Goal: Task Accomplishment & Management: Use online tool/utility

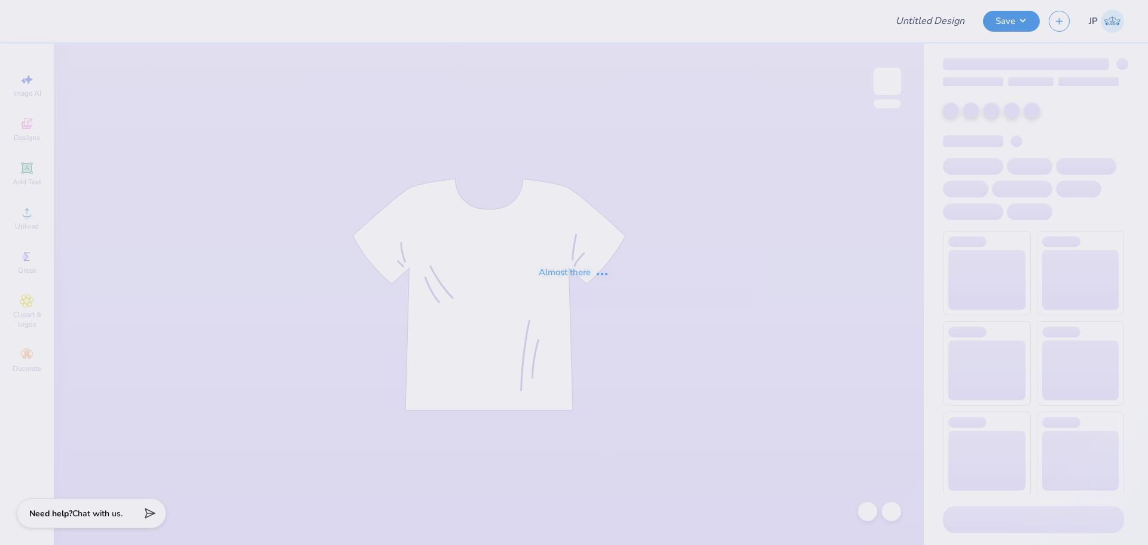
type input "[PERSON_NAME] : [GEOGRAPHIC_DATA]"
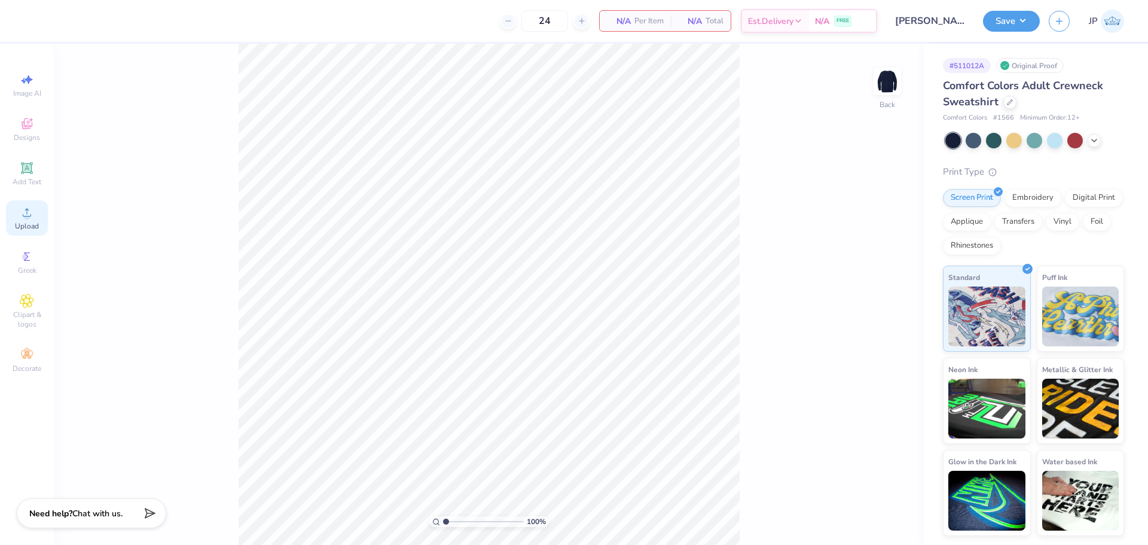
click at [29, 218] on icon at bounding box center [27, 212] width 14 height 14
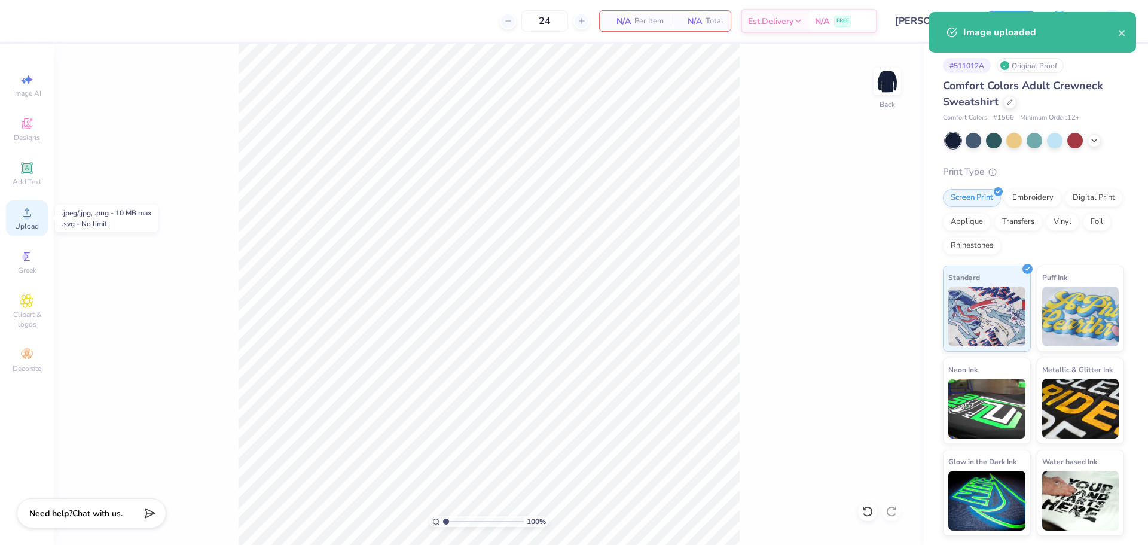
click at [35, 216] on div "Upload" at bounding box center [27, 217] width 42 height 35
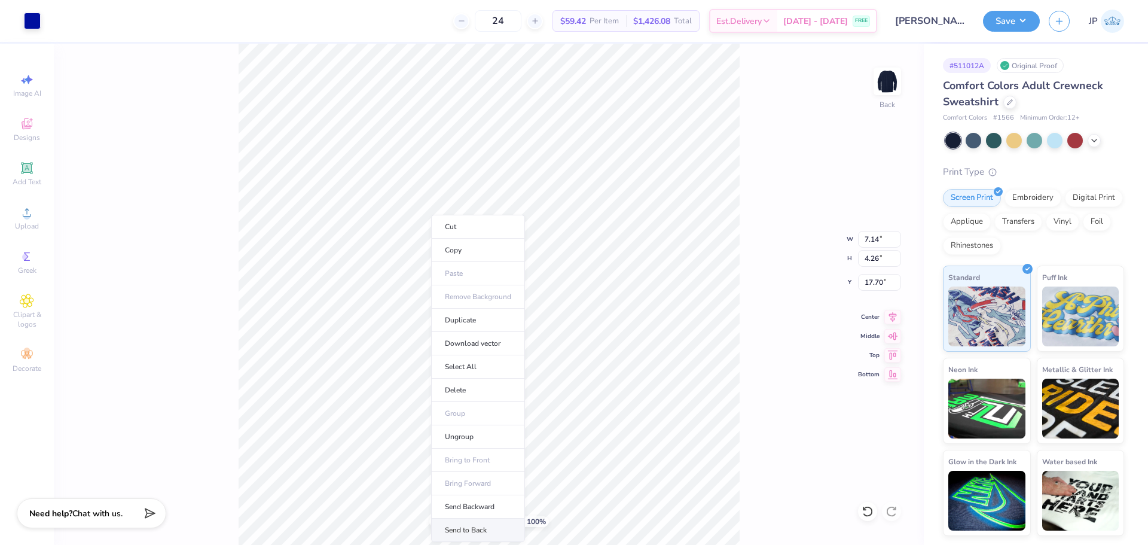
click at [473, 533] on li "Send to Back" at bounding box center [478, 529] width 94 height 23
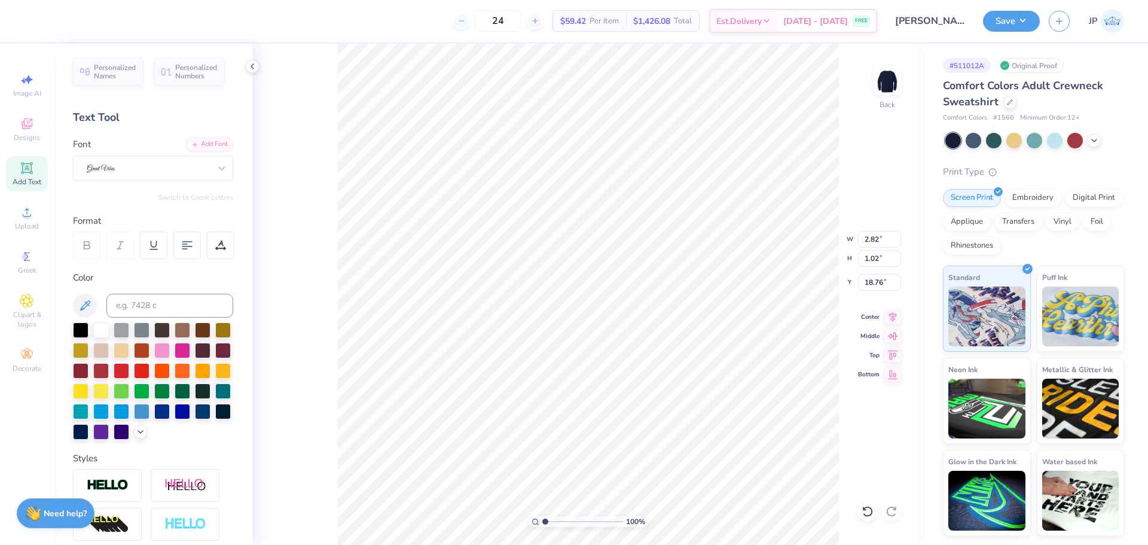
type input "6.17"
type input "2.37"
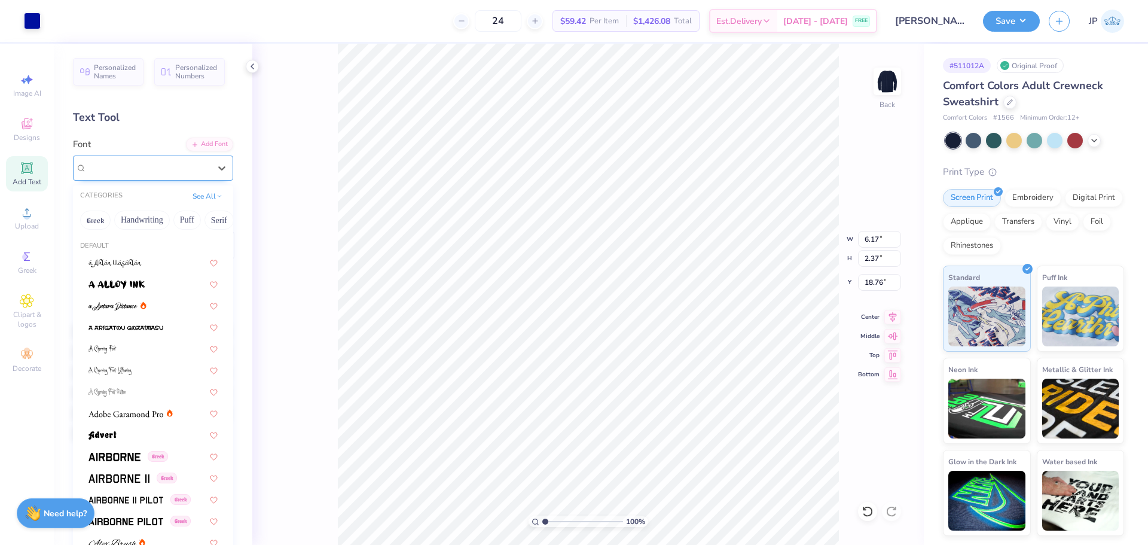
click at [158, 161] on div at bounding box center [149, 167] width 126 height 19
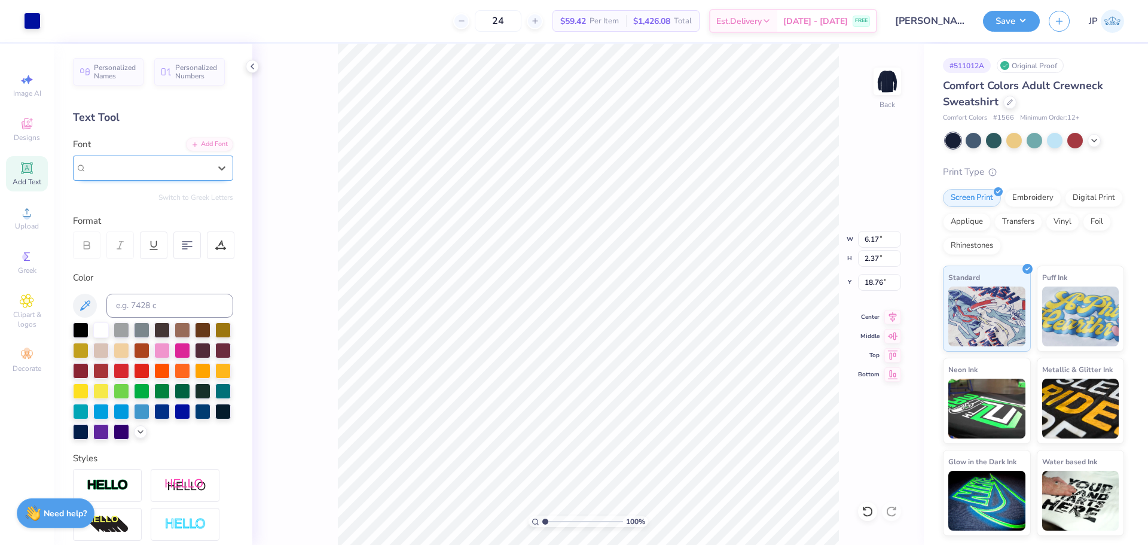
click at [158, 161] on div at bounding box center [148, 168] width 123 height 14
click at [145, 144] on div "Font" at bounding box center [153, 159] width 160 height 43
click at [144, 163] on div at bounding box center [149, 167] width 126 height 19
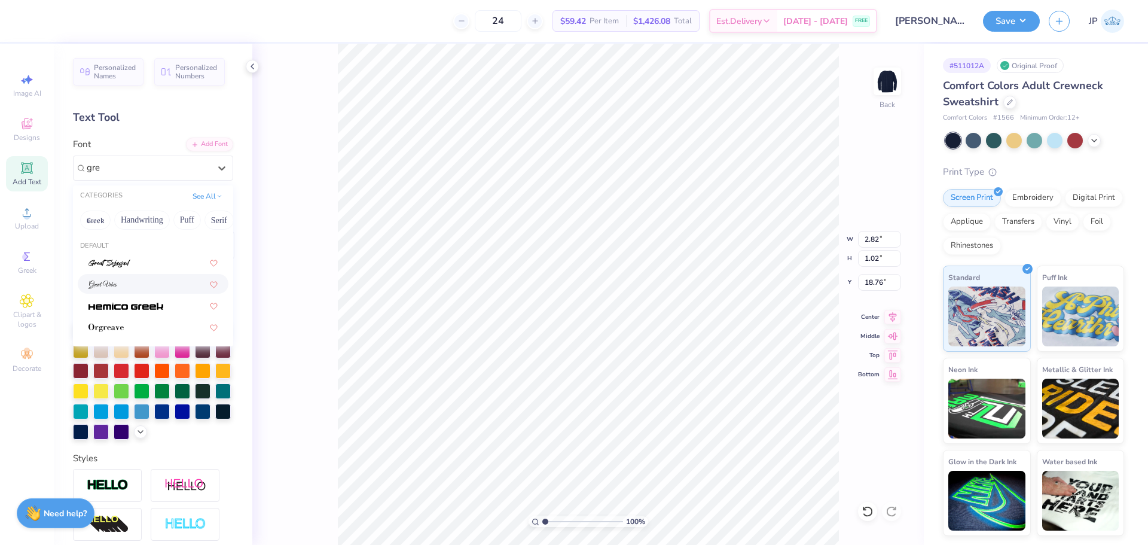
click at [138, 285] on div at bounding box center [153, 283] width 129 height 13
type input "gre"
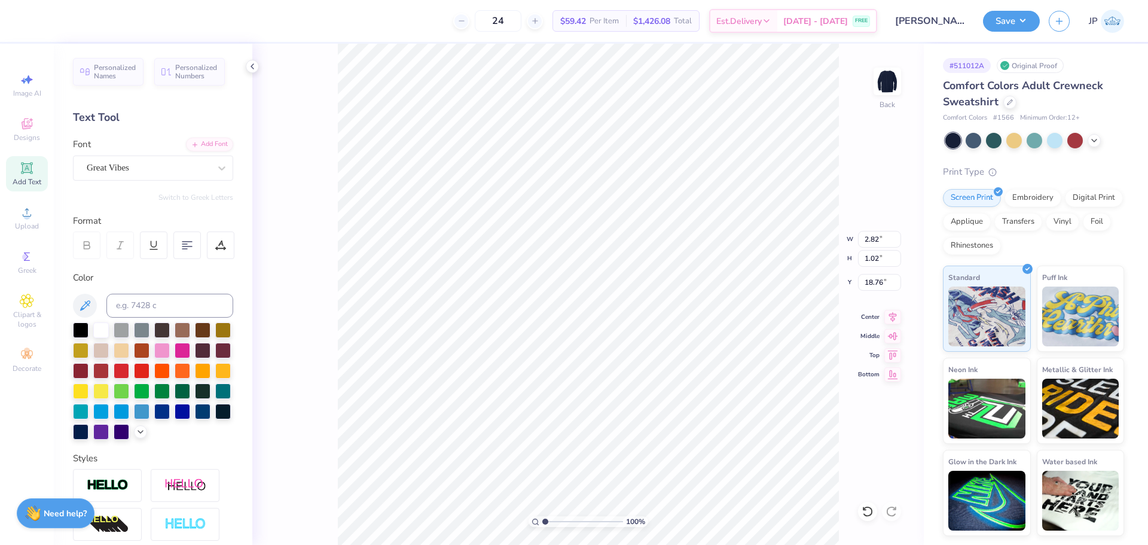
click at [312, 250] on div "100 % Back W 2.82 2.82 " H 1.02 1.02 " Y 18.76 18.76 " Center Middle Top Bottom" at bounding box center [588, 294] width 672 height 501
click at [33, 19] on div at bounding box center [32, 19] width 17 height 17
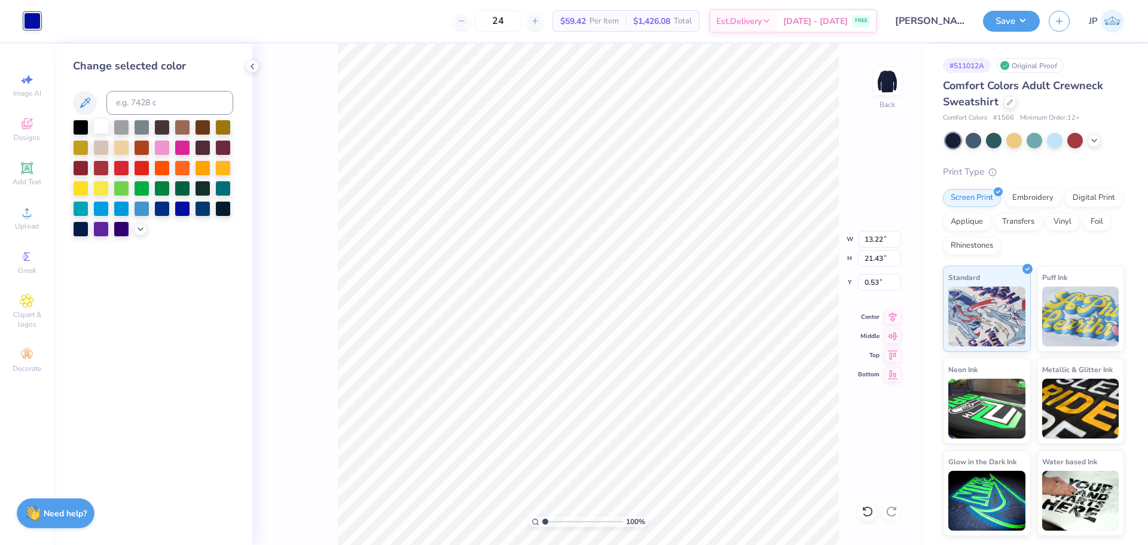
click at [100, 129] on div at bounding box center [101, 126] width 16 height 16
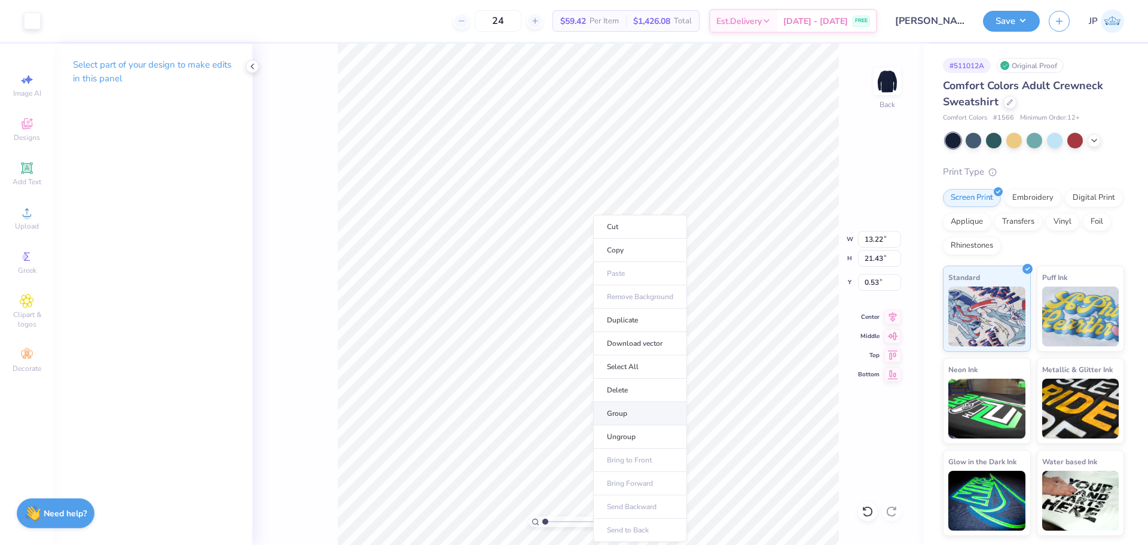
click at [621, 411] on li "Group" at bounding box center [640, 413] width 94 height 23
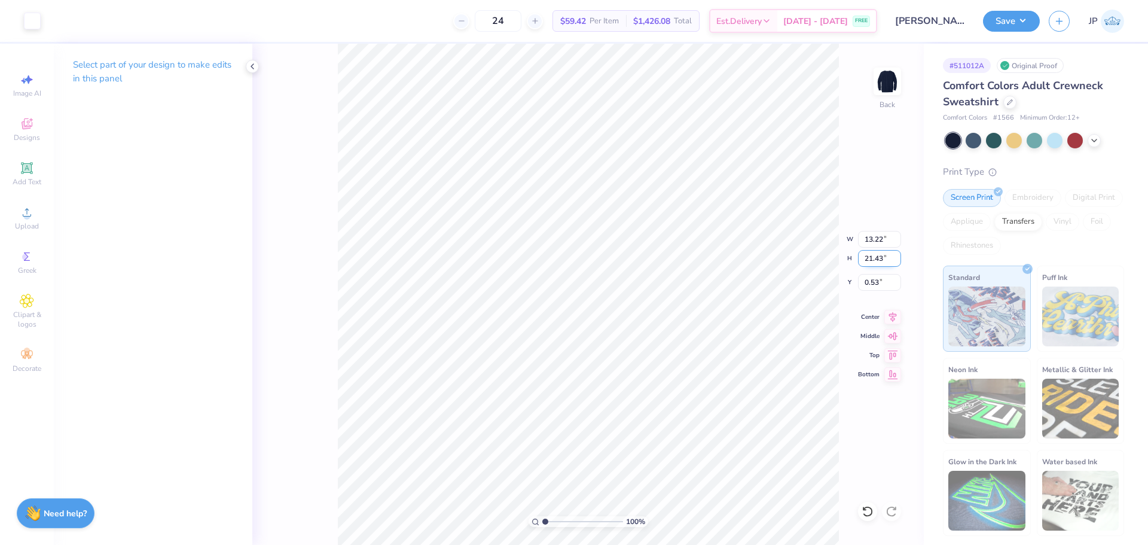
click at [873, 251] on input "21.43" at bounding box center [879, 258] width 43 height 17
type input "15"
type input "9.25"
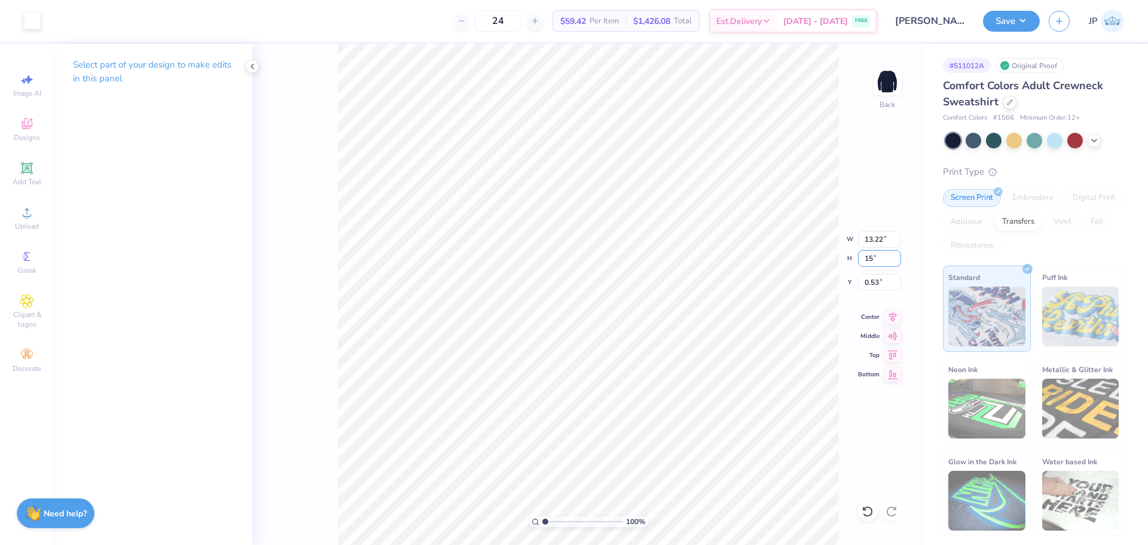
type input "15.00"
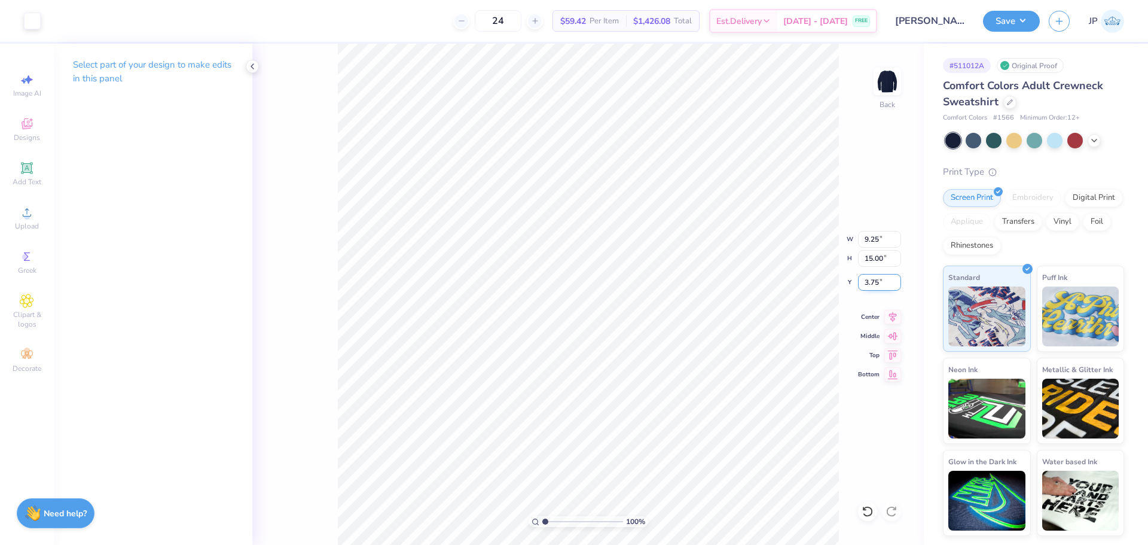
click at [884, 284] on input "3.75" at bounding box center [879, 282] width 43 height 17
type input "3.00"
click at [324, 497] on div "100 % Back" at bounding box center [588, 294] width 672 height 501
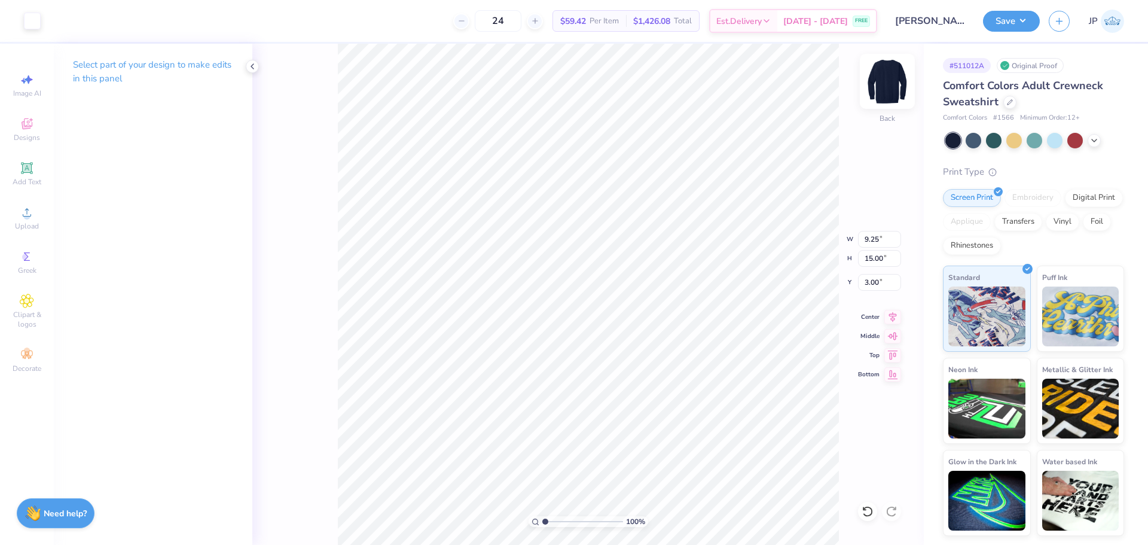
click at [886, 87] on img at bounding box center [888, 81] width 48 height 48
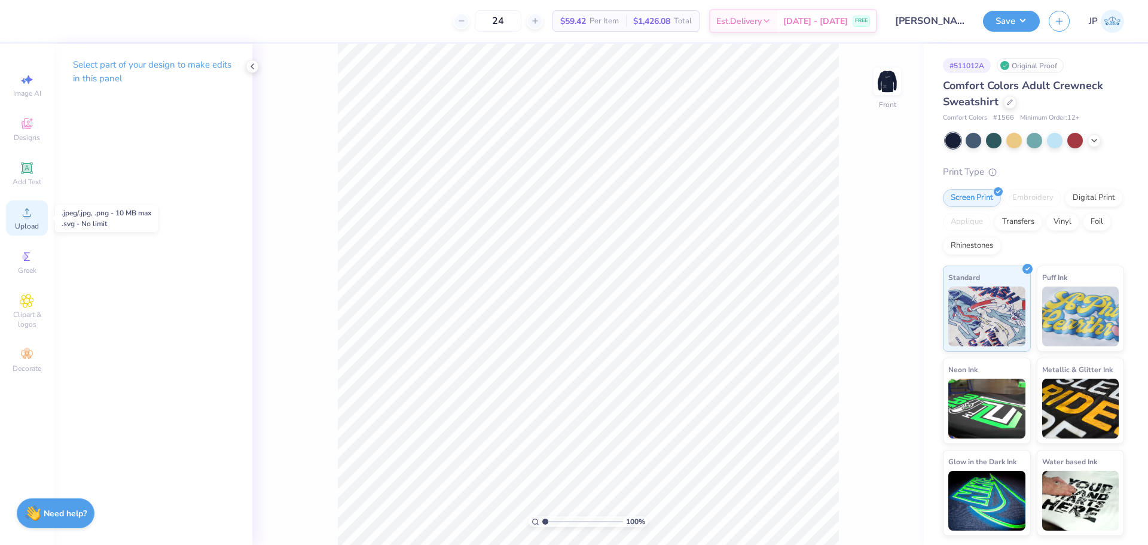
click at [33, 225] on span "Upload" at bounding box center [27, 226] width 24 height 10
click at [39, 14] on div at bounding box center [32, 19] width 17 height 17
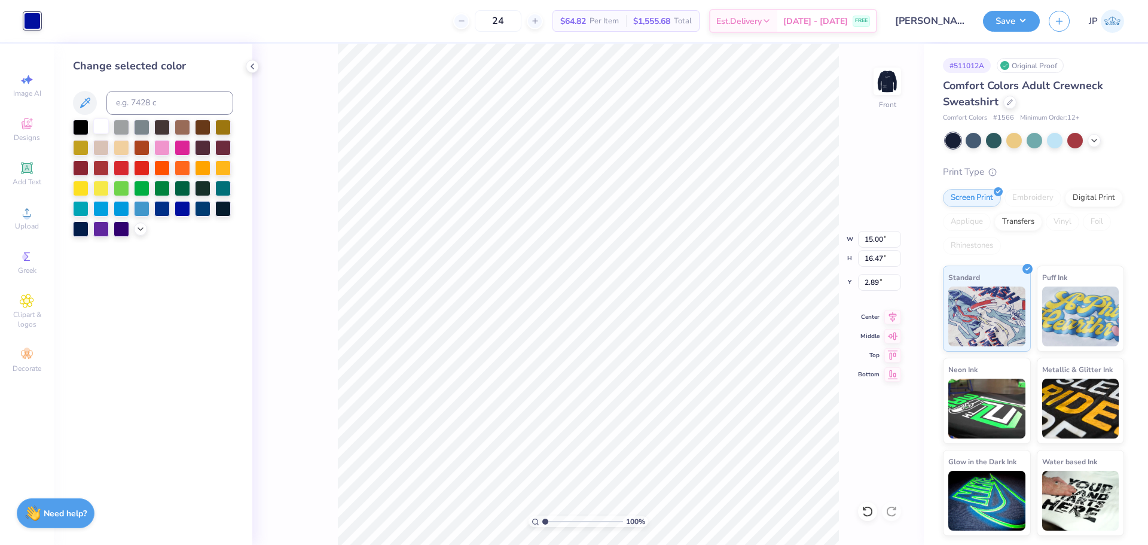
click at [97, 125] on div at bounding box center [101, 126] width 16 height 16
click at [865, 238] on input "15.00" at bounding box center [879, 239] width 43 height 17
type input "12.50"
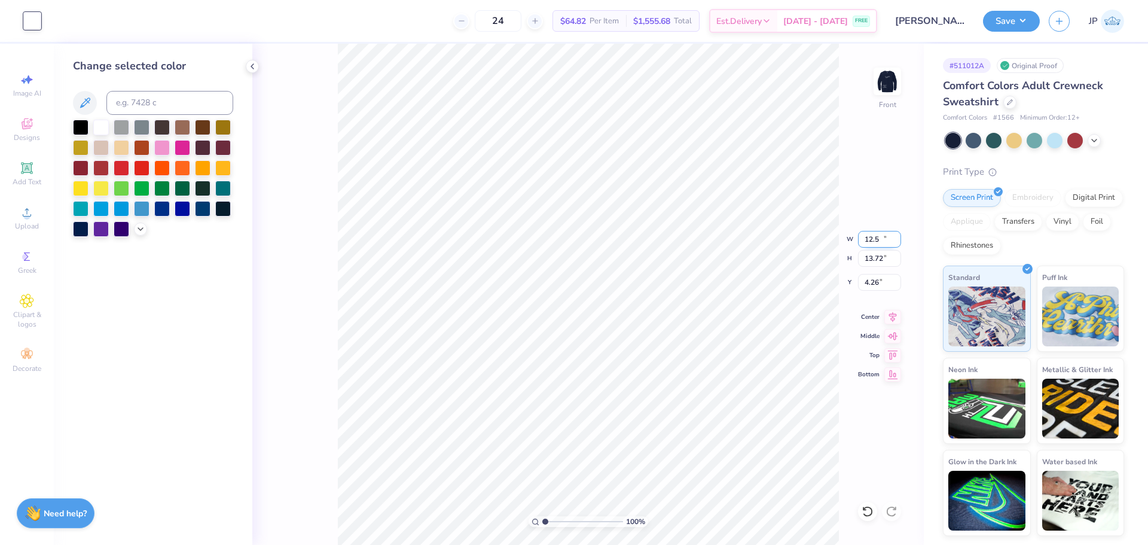
type input "13.72"
click at [869, 287] on input "4.26" at bounding box center [879, 282] width 43 height 17
click at [873, 282] on input "3.00" at bounding box center [879, 282] width 43 height 17
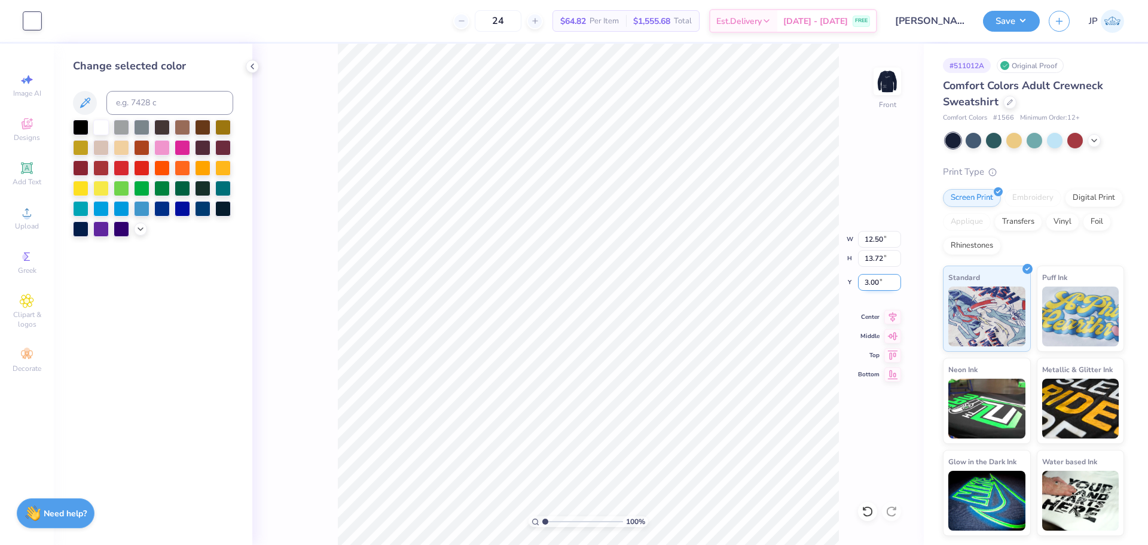
click at [873, 282] on input "3.00" at bounding box center [879, 282] width 43 height 17
type input "1.50"
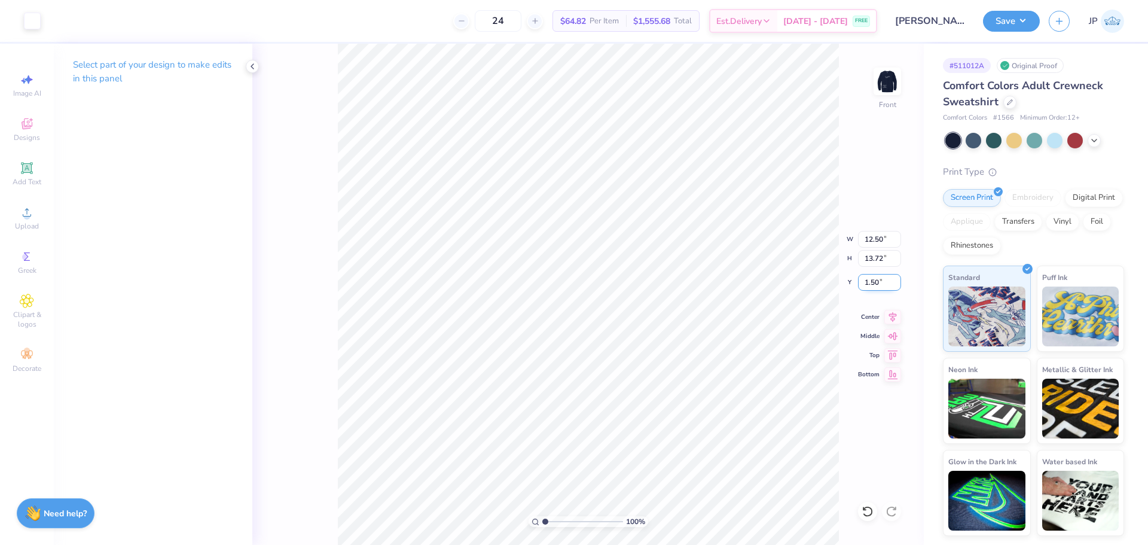
click at [864, 280] on input "1.50" at bounding box center [879, 282] width 43 height 17
type input "1.00"
click at [858, 446] on div "100 % Front" at bounding box center [588, 294] width 672 height 501
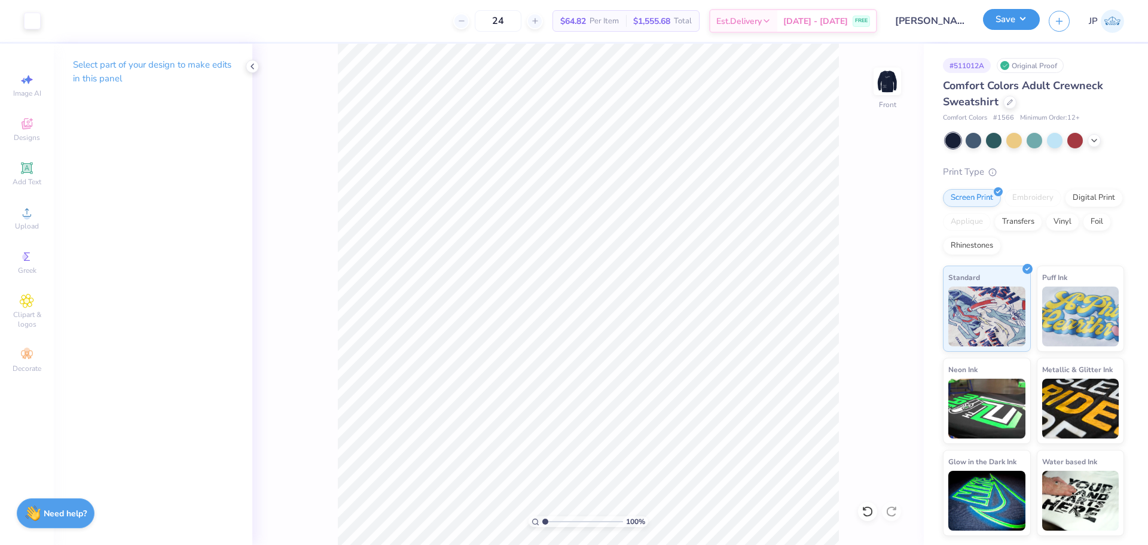
click at [1013, 26] on button "Save" at bounding box center [1011, 19] width 57 height 21
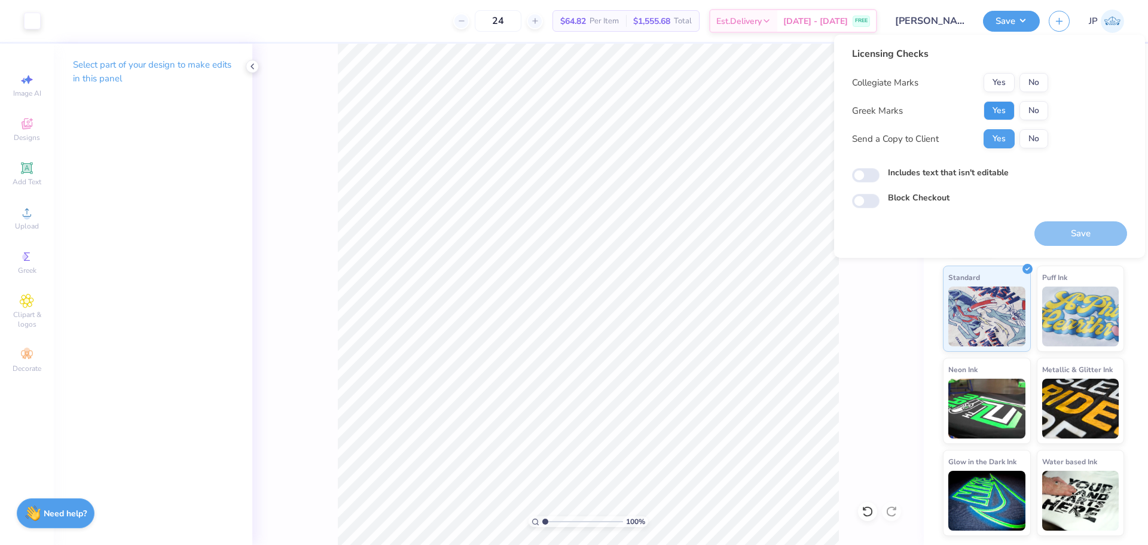
click at [1004, 108] on button "Yes" at bounding box center [999, 110] width 31 height 19
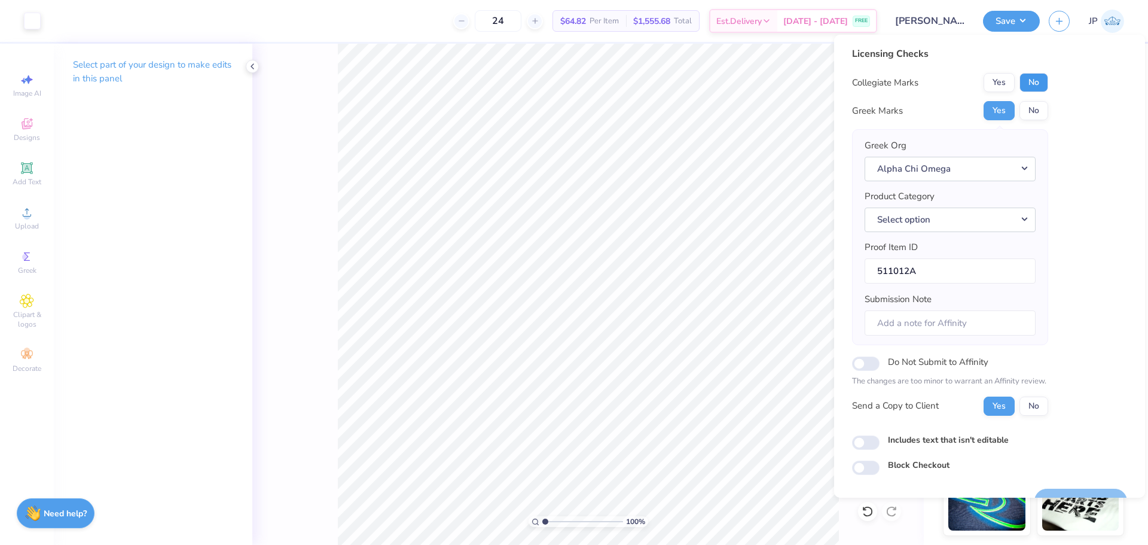
click at [1037, 90] on button "No" at bounding box center [1034, 82] width 29 height 19
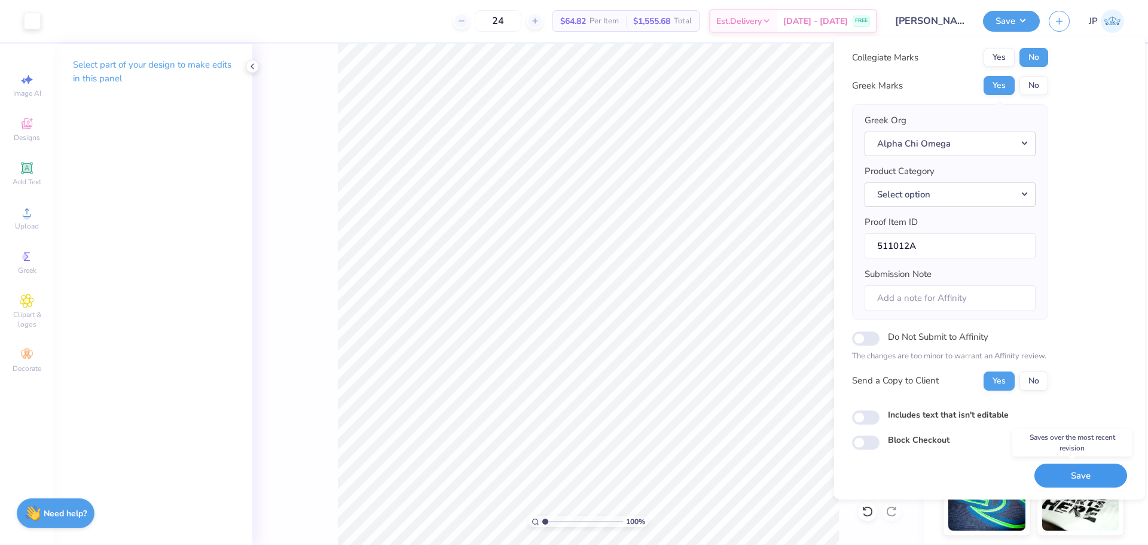
click at [1091, 481] on button "Save" at bounding box center [1081, 475] width 93 height 25
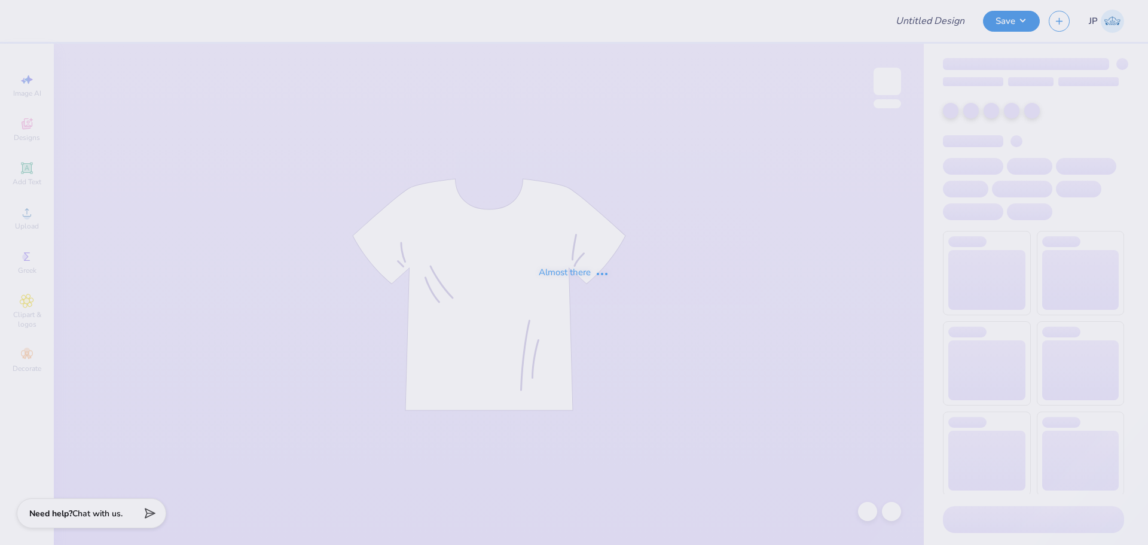
type input "[PERSON_NAME] : [GEOGRAPHIC_DATA]"
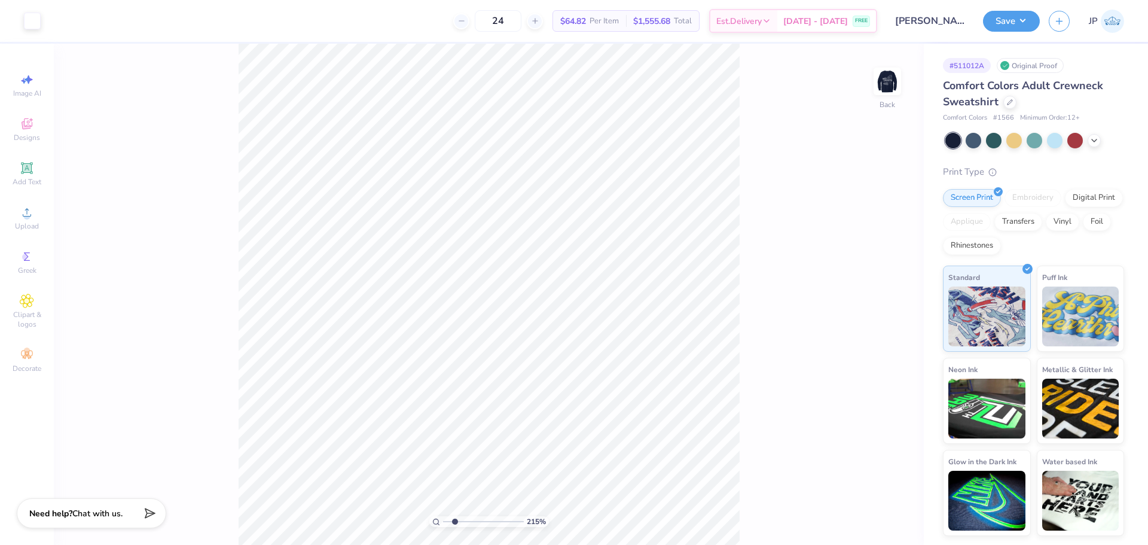
drag, startPoint x: 446, startPoint y: 518, endPoint x: 455, endPoint y: 518, distance: 9.6
type input "2.15"
click at [455, 518] on input "range" at bounding box center [483, 521] width 81 height 11
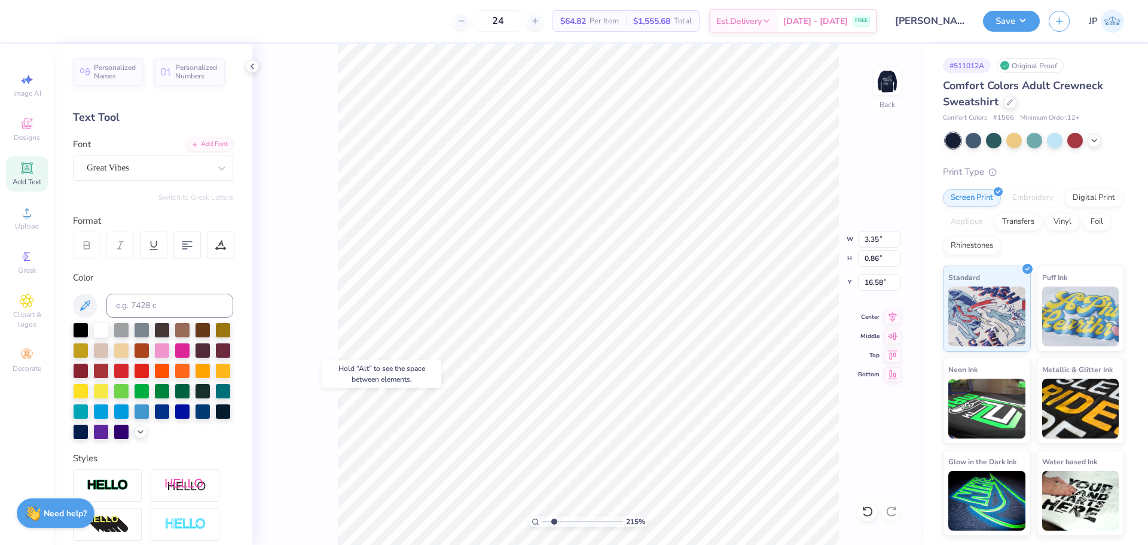
type input "2.08"
type input "0.93"
type input "15.65"
type input "3.35"
type input "0.86"
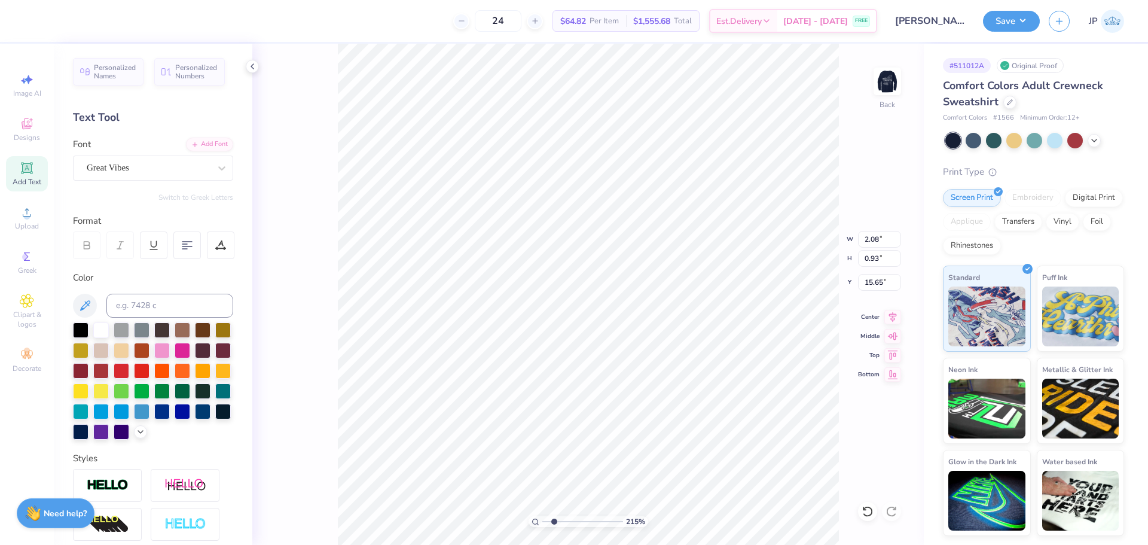
type input "16.58"
type input "9.25"
type input "15.00"
type input "3.00"
type input "2.08"
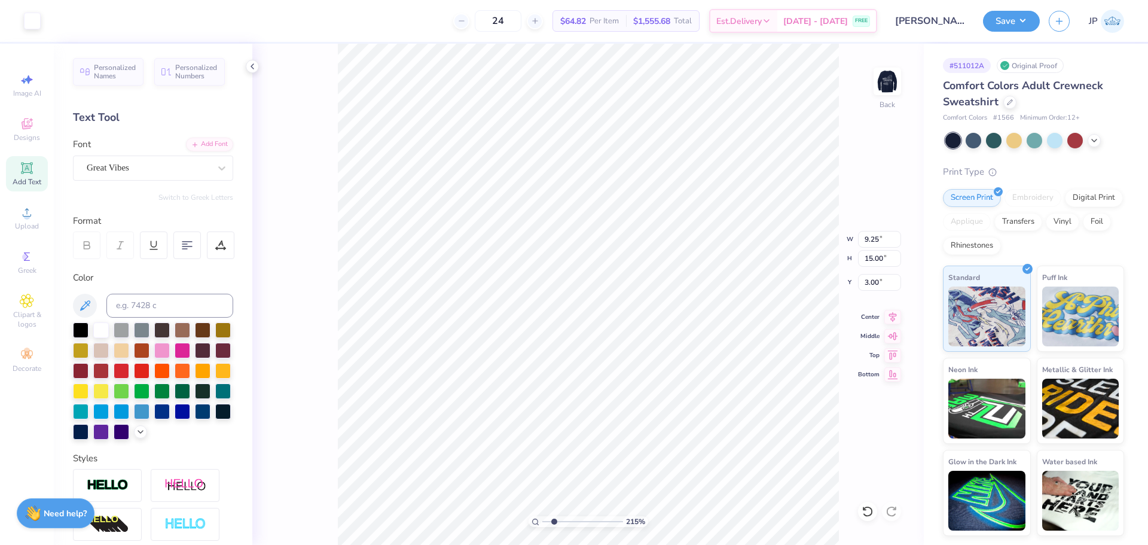
type input "0.93"
type input "15.65"
type input "9.25"
type input "15.00"
type input "3.00"
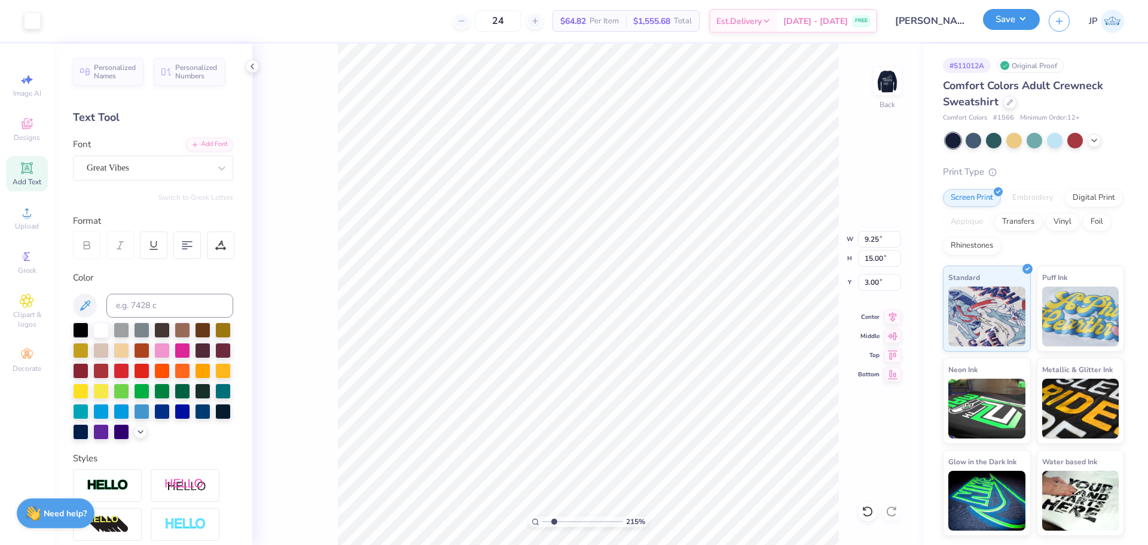
click at [1011, 28] on button "Save" at bounding box center [1011, 19] width 57 height 21
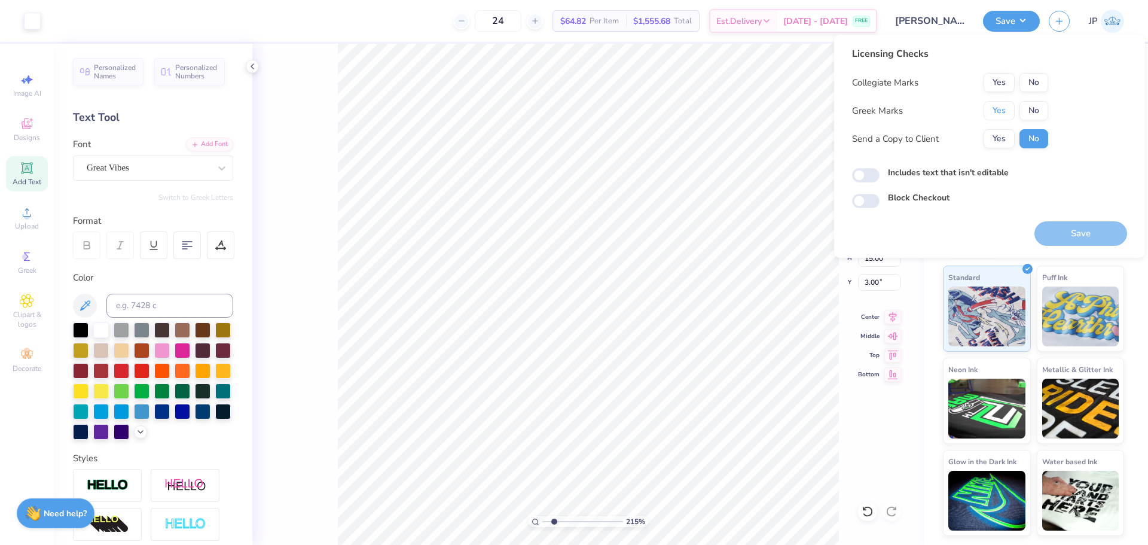
drag, startPoint x: 992, startPoint y: 103, endPoint x: 1021, endPoint y: 92, distance: 30.9
click at [993, 103] on button "Yes" at bounding box center [999, 110] width 31 height 19
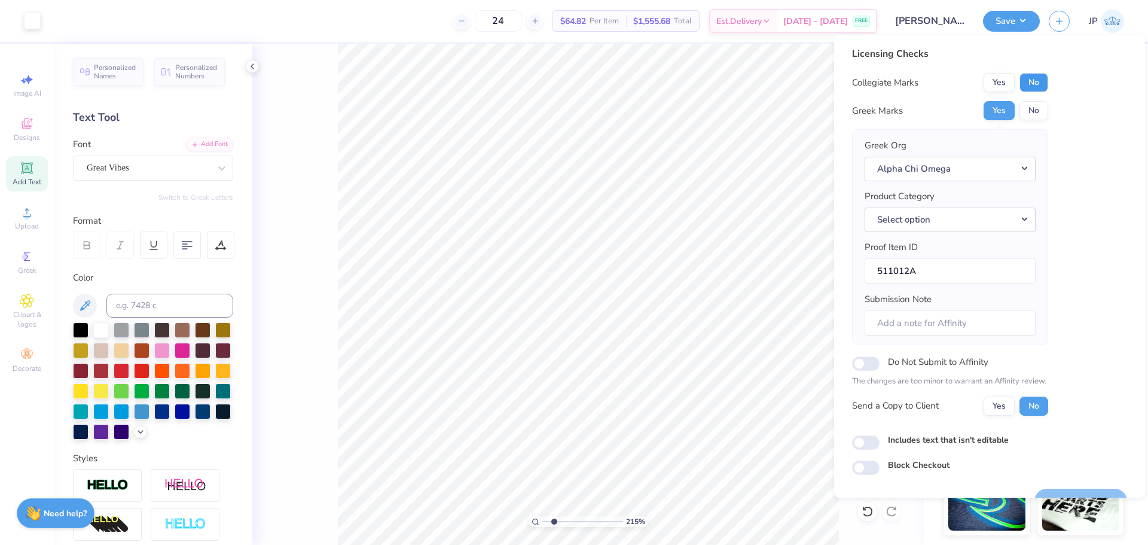
click at [1031, 83] on button "No" at bounding box center [1034, 82] width 29 height 19
click at [1081, 495] on button "Save" at bounding box center [1081, 501] width 93 height 25
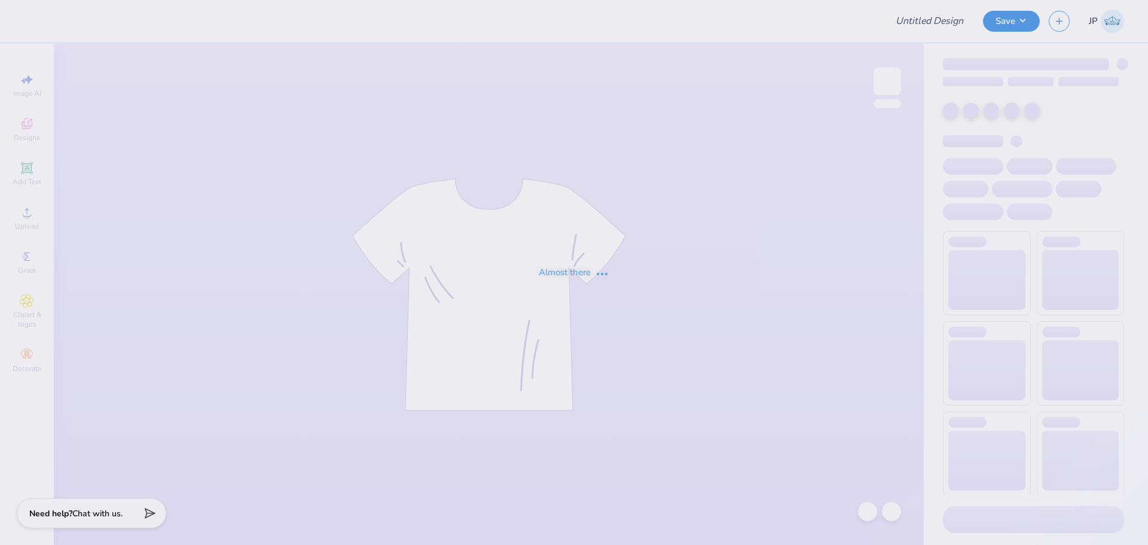
type input "Theta x Dchi Swap"
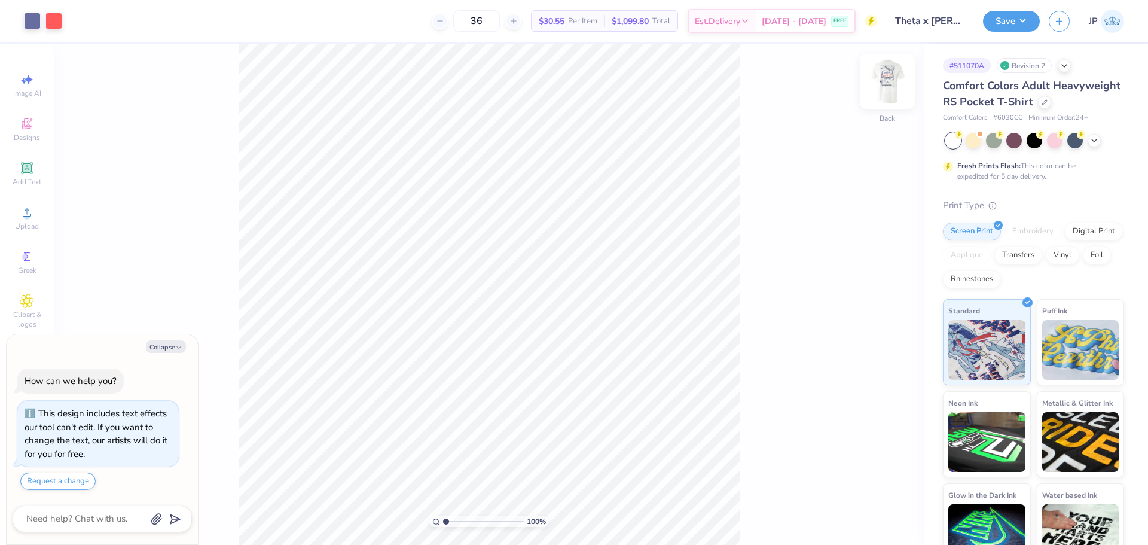
click at [892, 79] on img at bounding box center [888, 81] width 48 height 48
click at [40, 210] on div "Upload" at bounding box center [27, 217] width 42 height 35
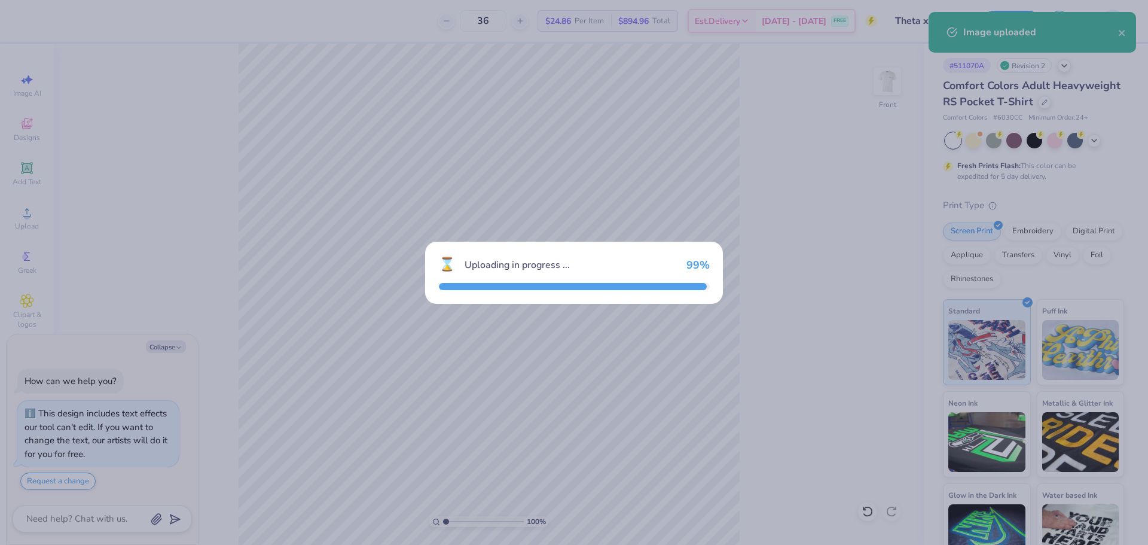
type textarea "x"
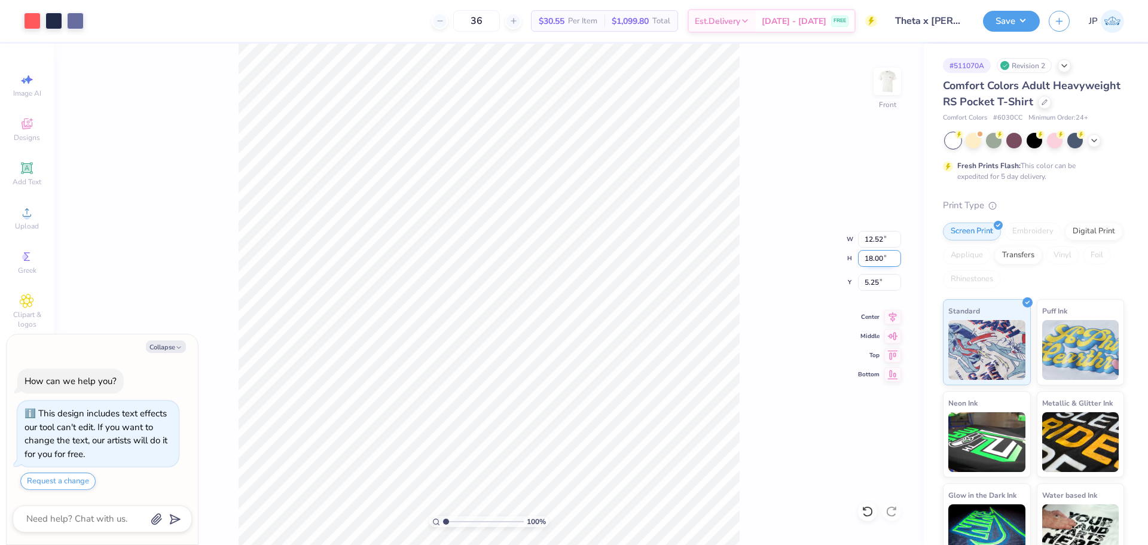
click at [883, 262] on input "18.00" at bounding box center [879, 258] width 43 height 17
type input "15"
type textarea "x"
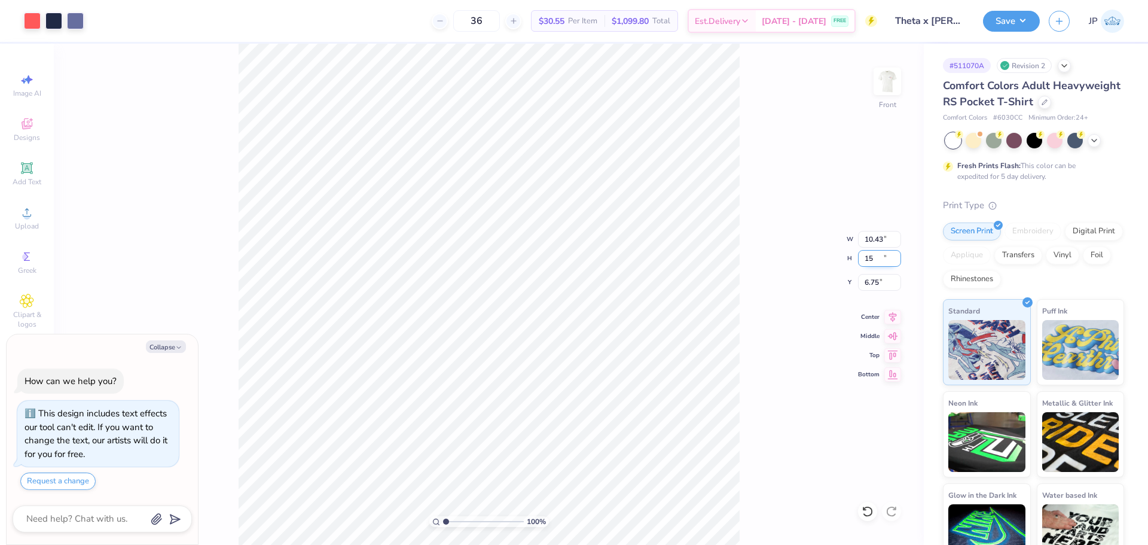
type input "10.43"
type input "15.00"
type input "6.75"
click at [873, 292] on div "100 % Front W 10.43 10.43 " H 15.00 15.00 " Y 6.75 6.75 " Center Middle Top Bot…" at bounding box center [489, 294] width 870 height 501
click at [869, 285] on div "100 % Front W 10.43 H 15.00 Y 6.75 Center Middle Top Bottom" at bounding box center [489, 294] width 870 height 501
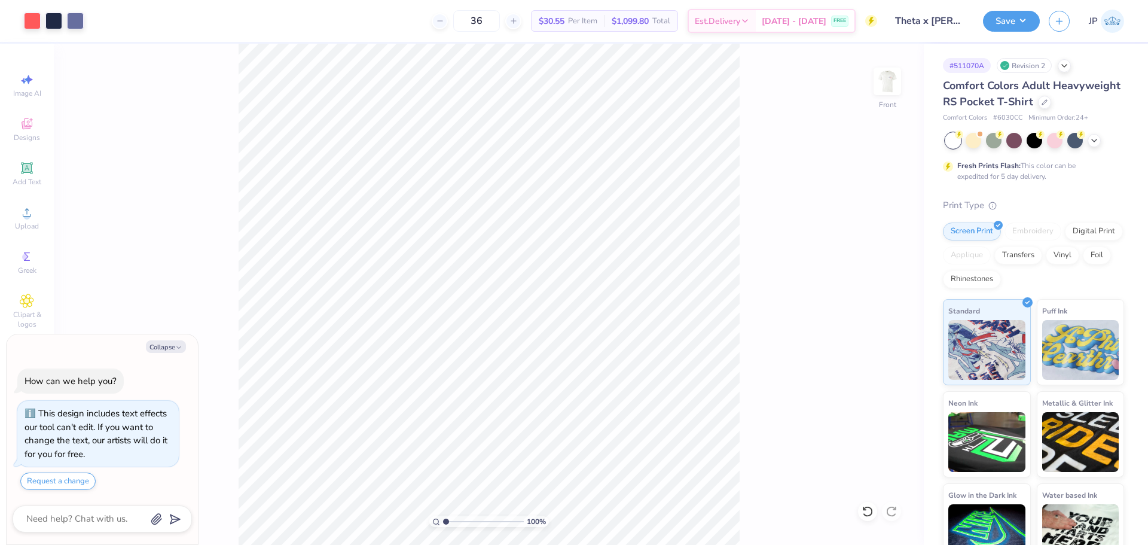
click at [230, 514] on div "100 % Front" at bounding box center [489, 294] width 870 height 501
type textarea "x"
click at [884, 282] on input "6.75" at bounding box center [879, 282] width 43 height 17
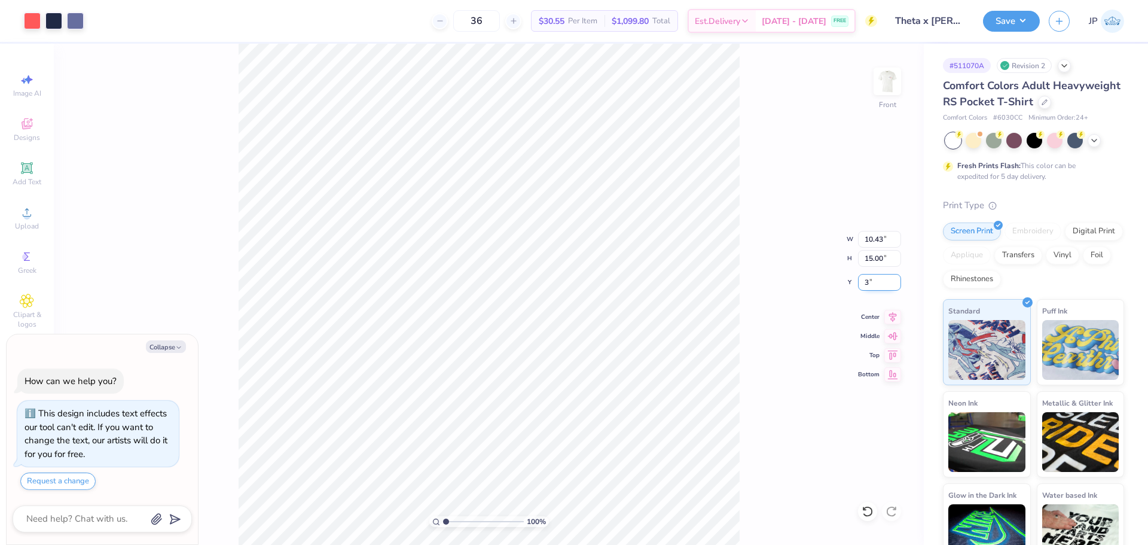
type input "3"
type textarea "x"
type input "3.00"
type textarea "x"
type input "1"
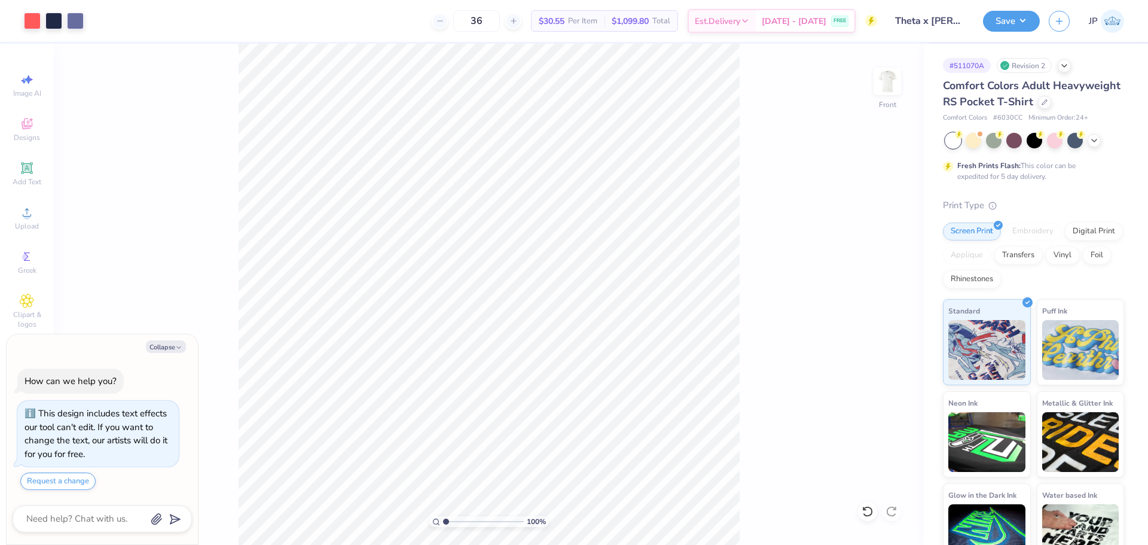
drag, startPoint x: 443, startPoint y: 520, endPoint x: 422, endPoint y: 492, distance: 35.2
click at [443, 516] on input "range" at bounding box center [483, 521] width 81 height 11
click at [1009, 16] on button "Save" at bounding box center [1011, 19] width 57 height 21
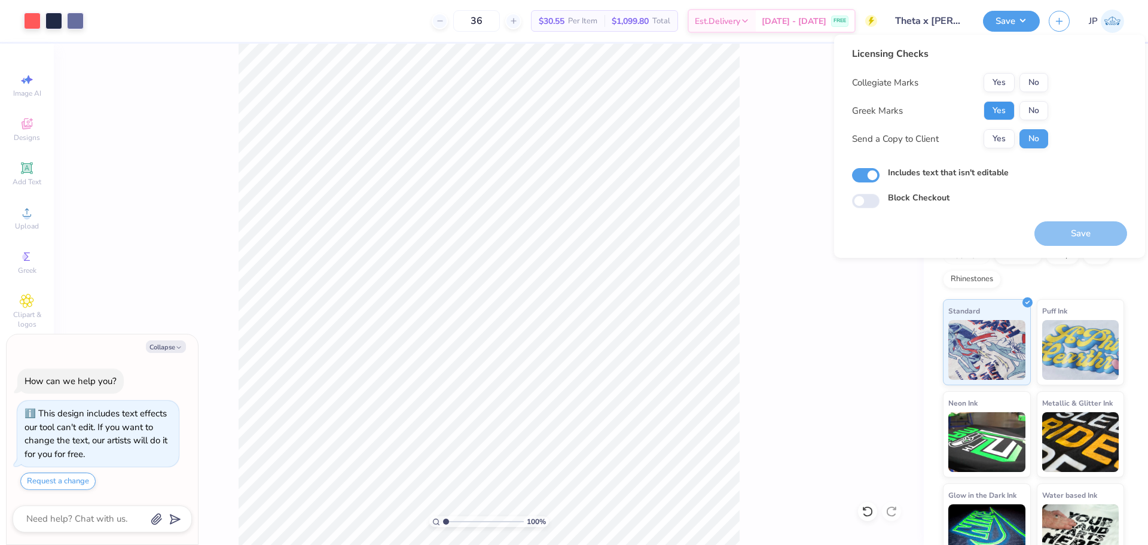
click at [997, 110] on button "Yes" at bounding box center [999, 110] width 31 height 19
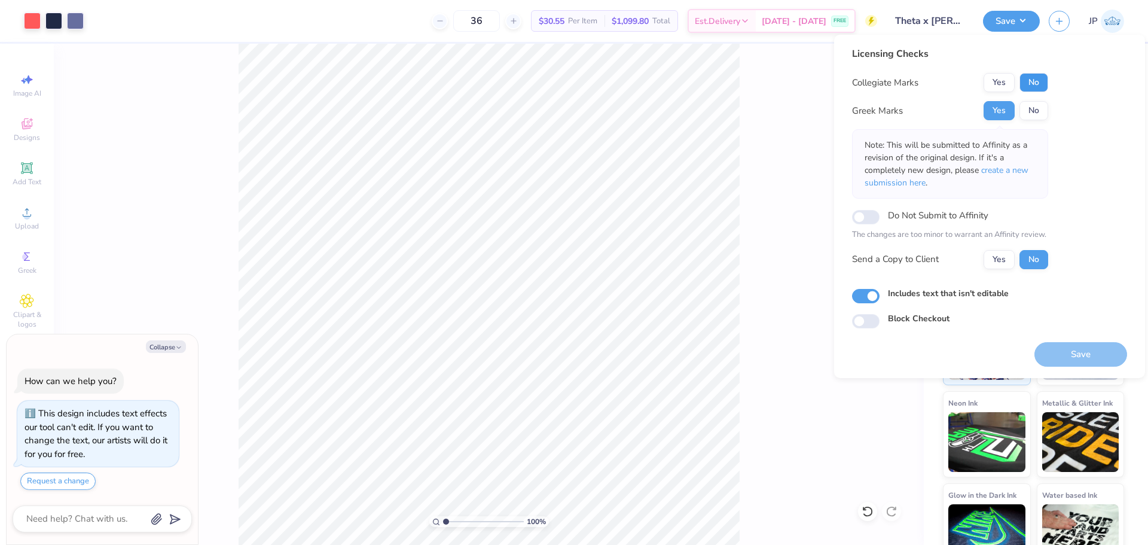
click at [1023, 78] on button "No" at bounding box center [1034, 82] width 29 height 19
click at [1082, 351] on button "Save" at bounding box center [1081, 354] width 93 height 25
type textarea "x"
